Goal: Check status: Check status

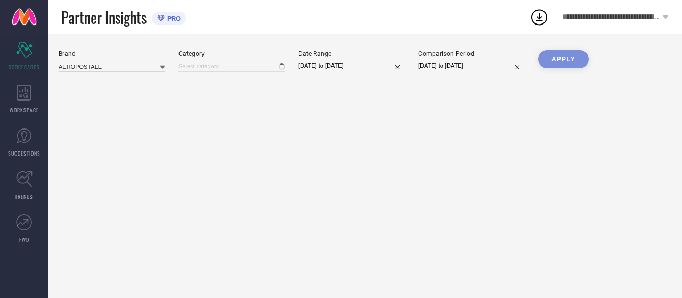
type input "All"
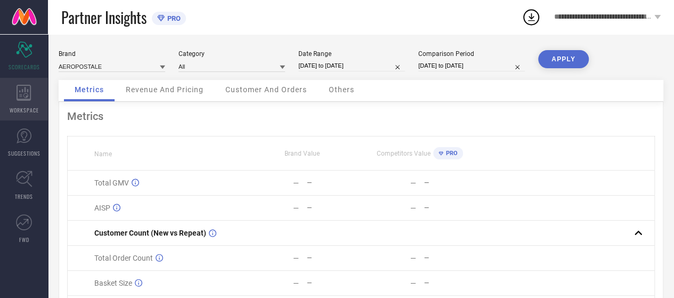
click at [27, 91] on icon at bounding box center [24, 93] width 15 height 16
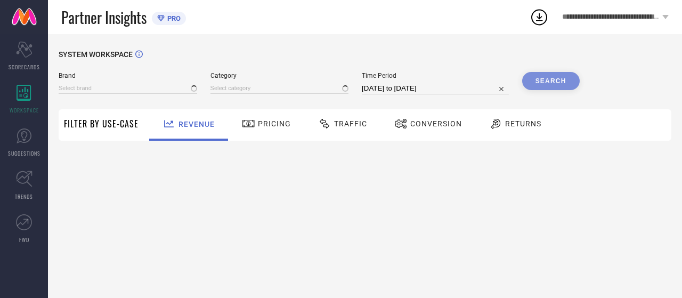
type input "AEROPOSTALE"
type input "All"
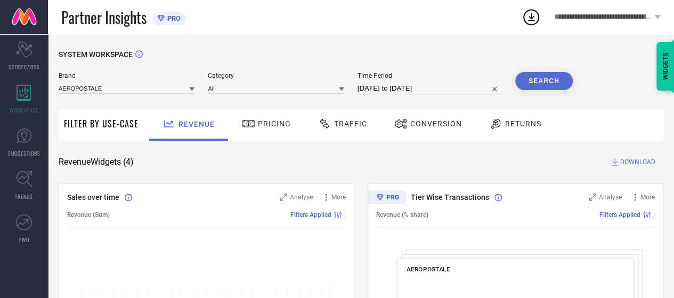
click at [445, 124] on span "Conversion" at bounding box center [436, 123] width 52 height 9
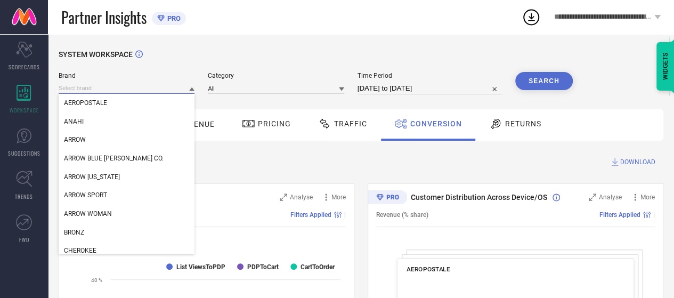
click at [125, 86] on input at bounding box center [127, 88] width 136 height 11
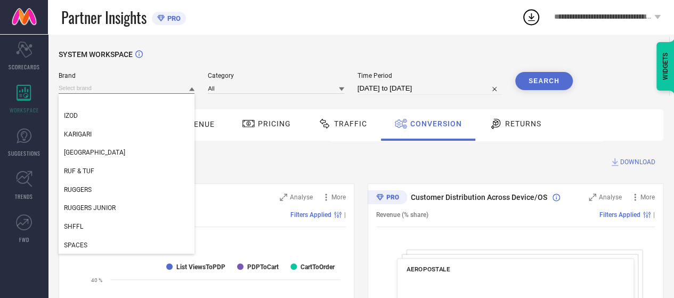
scroll to position [486, 0]
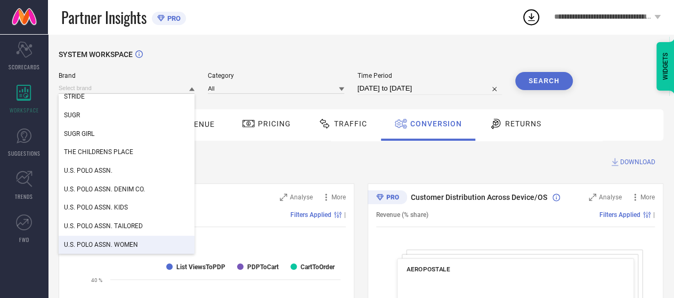
click at [143, 243] on div "U.S. POLO ASSN. WOMEN" at bounding box center [127, 244] width 136 height 18
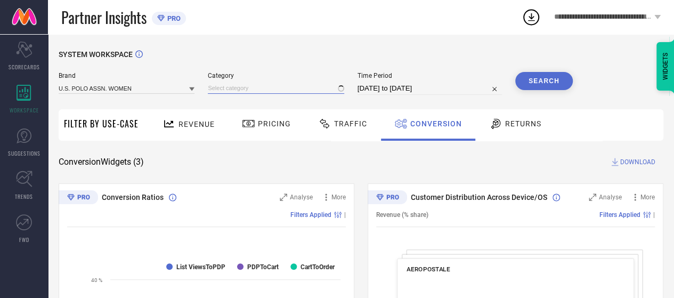
click at [252, 90] on input at bounding box center [276, 88] width 136 height 11
click at [249, 86] on input at bounding box center [276, 88] width 136 height 11
click at [249, 87] on input at bounding box center [276, 88] width 136 height 11
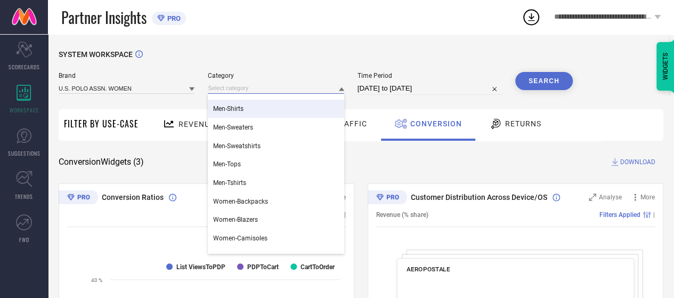
scroll to position [0, 0]
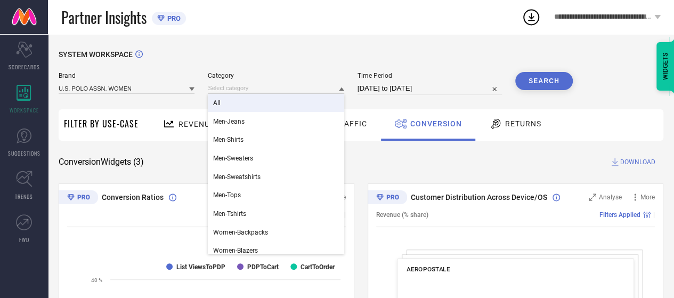
click at [223, 101] on div "All" at bounding box center [276, 103] width 136 height 18
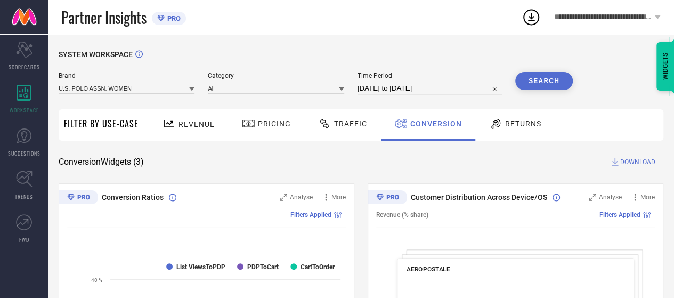
click at [386, 83] on input "[DATE] to [DATE]" at bounding box center [429, 88] width 144 height 13
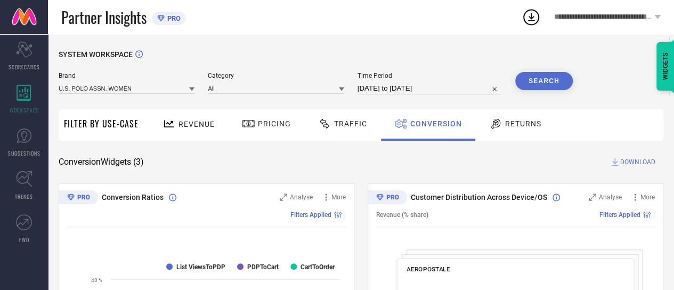
select select "7"
select select "2025"
select select "8"
select select "2025"
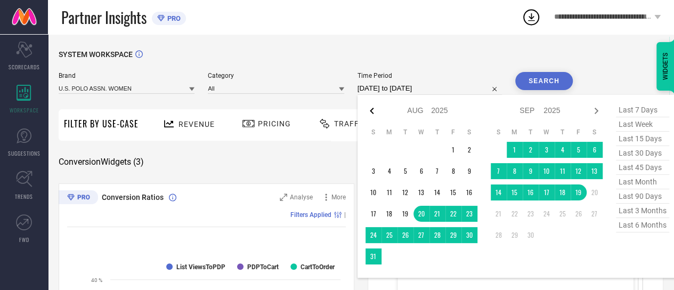
click at [371, 112] on icon at bounding box center [371, 110] width 13 height 13
select select "6"
select select "2025"
select select "7"
select select "2025"
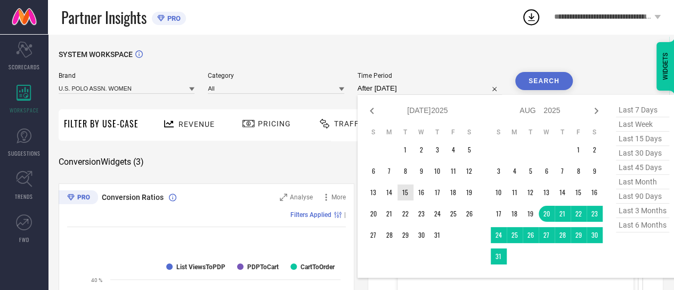
click at [407, 195] on td "15" at bounding box center [405, 192] width 16 height 16
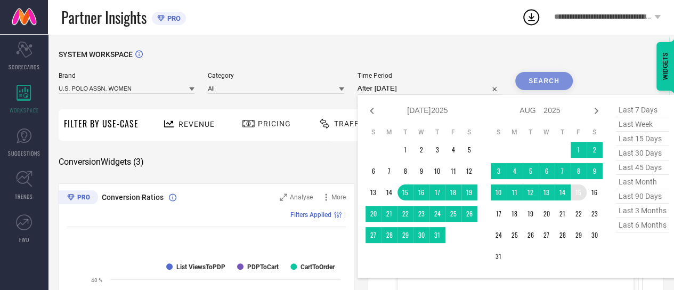
type input "[DATE] to [DATE]"
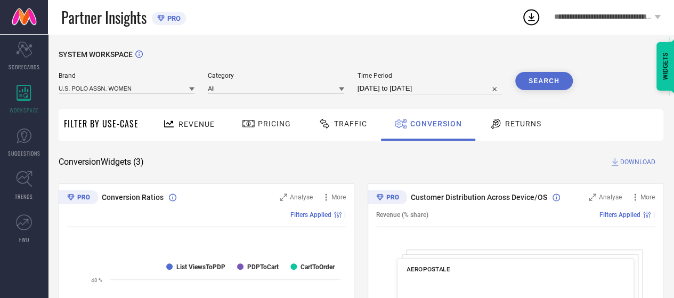
click at [540, 86] on button "Search" at bounding box center [544, 81] width 58 height 18
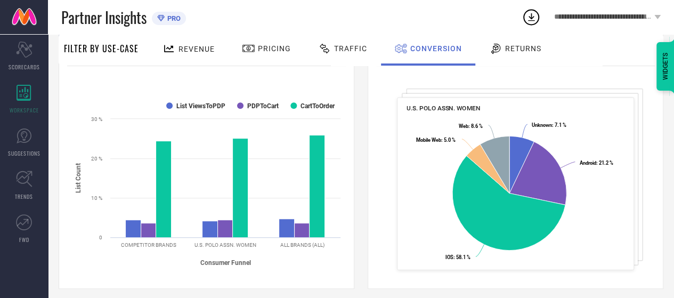
scroll to position [160, 0]
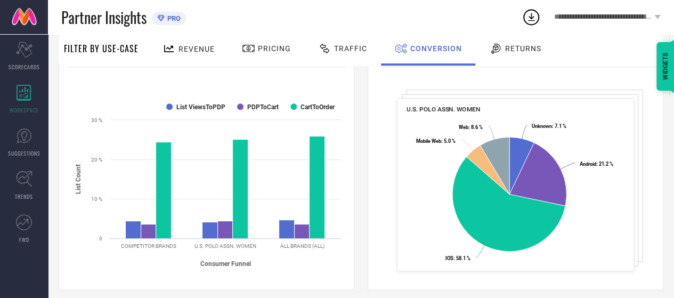
click at [363, 231] on div "Conversion Ratios Analyse More Filters Applied | Created with Highcharts 9.3.3 …" at bounding box center [361, 296] width 604 height 546
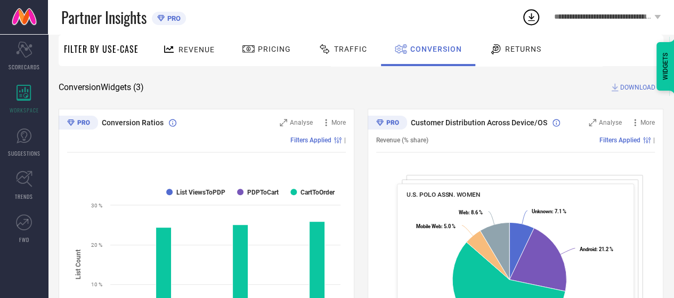
scroll to position [0, 0]
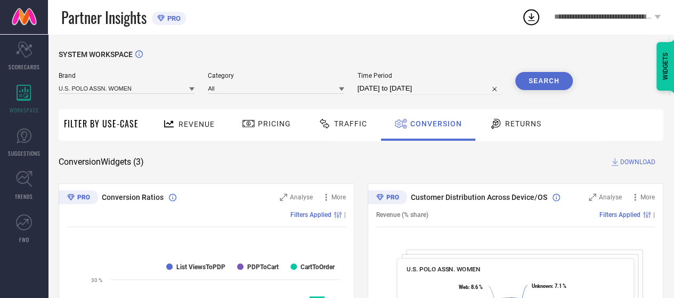
click at [589, 18] on span "**********" at bounding box center [602, 17] width 97 height 9
